Goal: Task Accomplishment & Management: Manage account settings

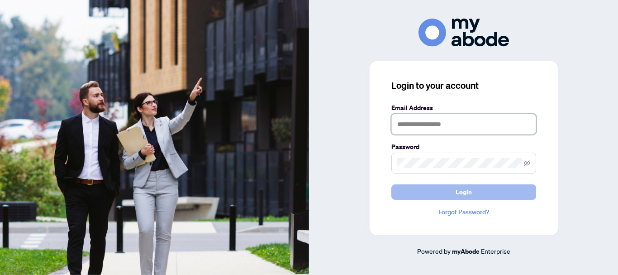
type input "**********"
click at [468, 194] on span "Login" at bounding box center [464, 192] width 16 height 14
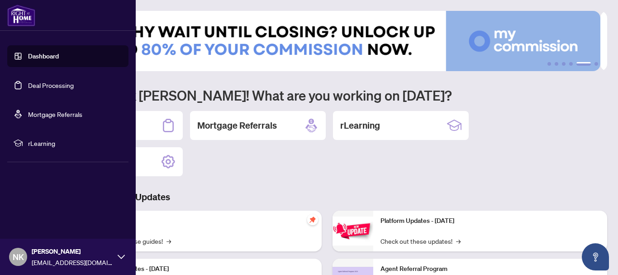
click at [28, 83] on link "Deal Processing" at bounding box center [51, 85] width 46 height 8
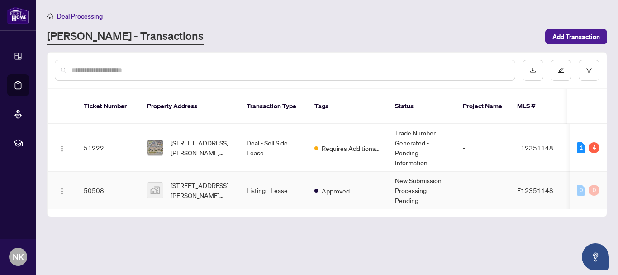
click at [243, 183] on td "Listing - Lease" at bounding box center [273, 190] width 68 height 38
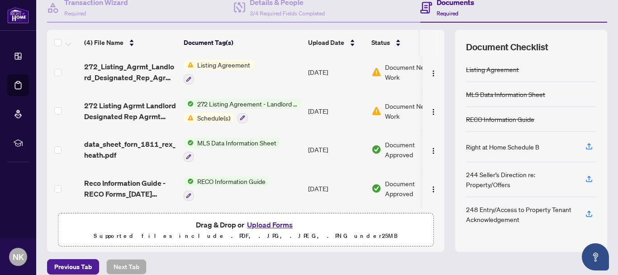
scroll to position [104, 0]
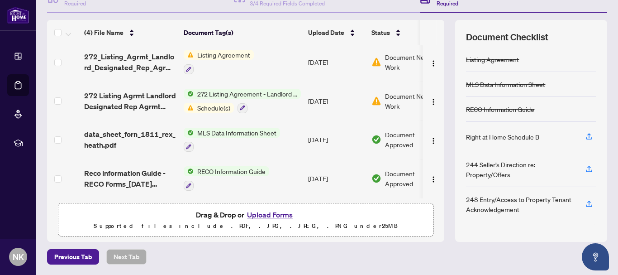
click at [241, 54] on span "Listing Agreement" at bounding box center [224, 55] width 60 height 10
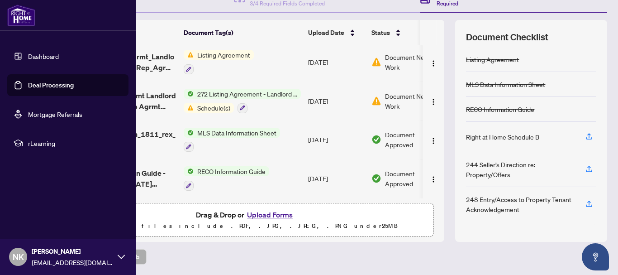
click at [33, 85] on link "Deal Processing" at bounding box center [51, 85] width 46 height 8
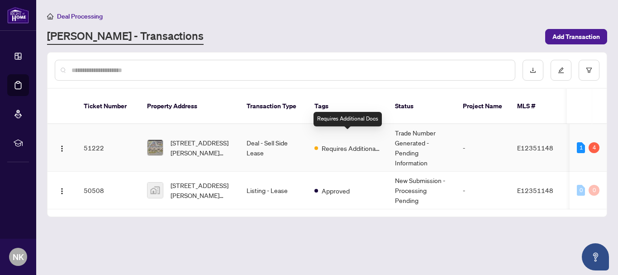
click at [328, 143] on span "Requires Additional Docs" at bounding box center [351, 148] width 59 height 10
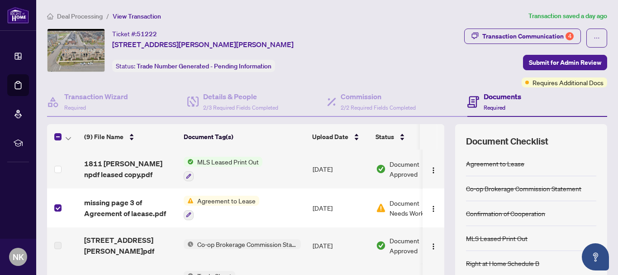
click at [294, 209] on td "Agreement to Lease" at bounding box center [244, 207] width 129 height 39
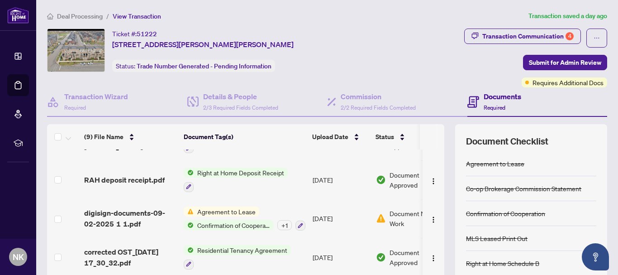
scroll to position [181, 0]
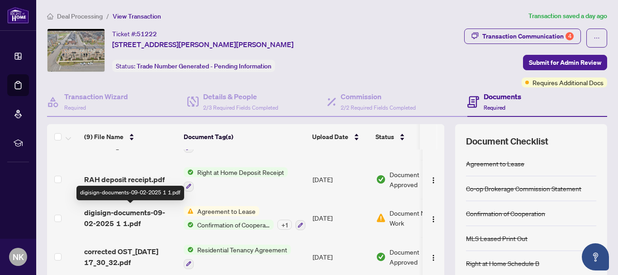
click at [158, 219] on span "digisign-documents-09-02-2025 1 1.pdf" at bounding box center [130, 218] width 92 height 22
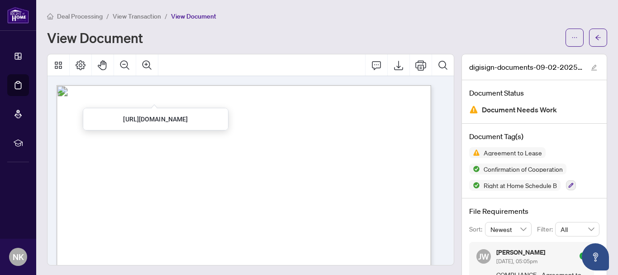
click at [306, 71] on div at bounding box center [251, 65] width 406 height 22
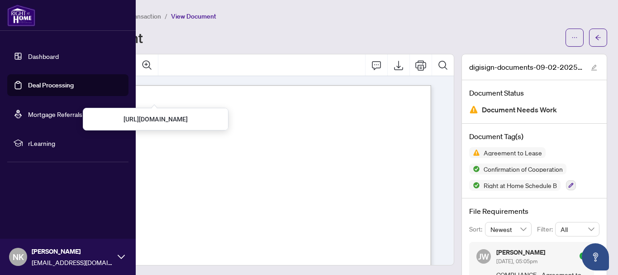
click at [28, 89] on link "Deal Processing" at bounding box center [51, 85] width 46 height 8
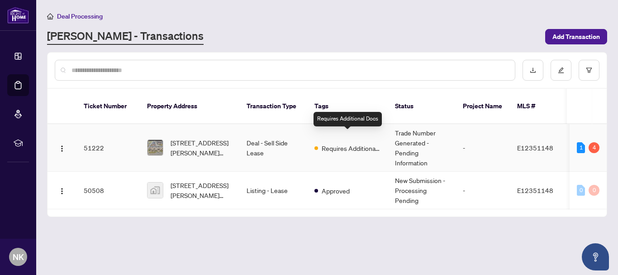
click at [331, 143] on span "Requires Additional Docs" at bounding box center [351, 148] width 59 height 10
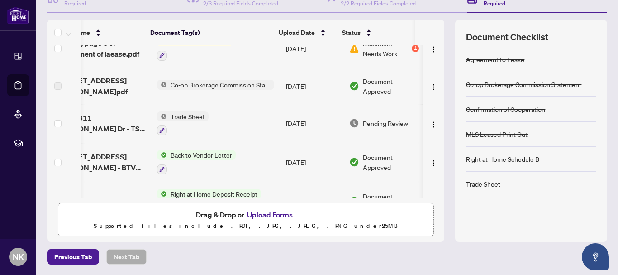
scroll to position [10, 34]
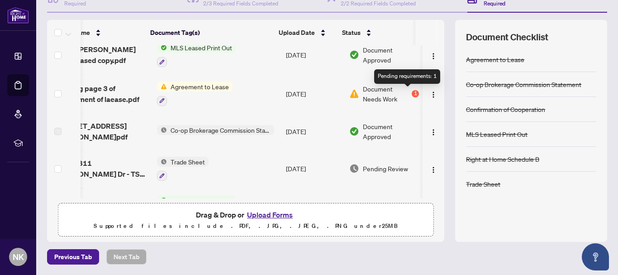
click at [412, 92] on div "1" at bounding box center [415, 93] width 7 height 7
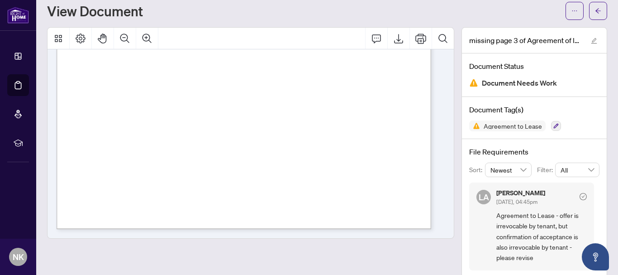
scroll to position [40, 0]
